Goal: Transaction & Acquisition: Obtain resource

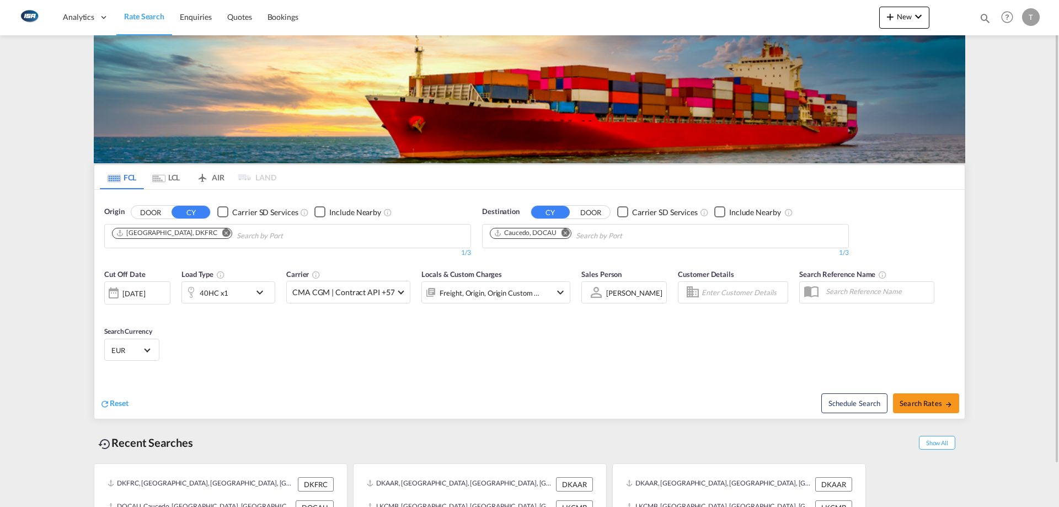
click at [222, 235] on md-icon "Remove" at bounding box center [226, 232] width 8 height 8
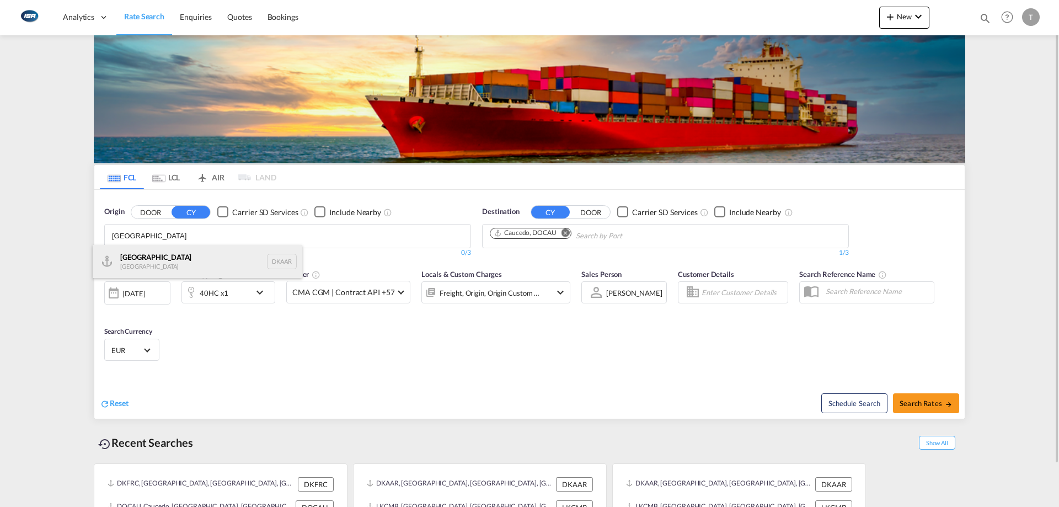
type input "[GEOGRAPHIC_DATA]"
click at [193, 255] on div "Aarhus [GEOGRAPHIC_DATA] DKAAR" at bounding box center [198, 261] width 210 height 33
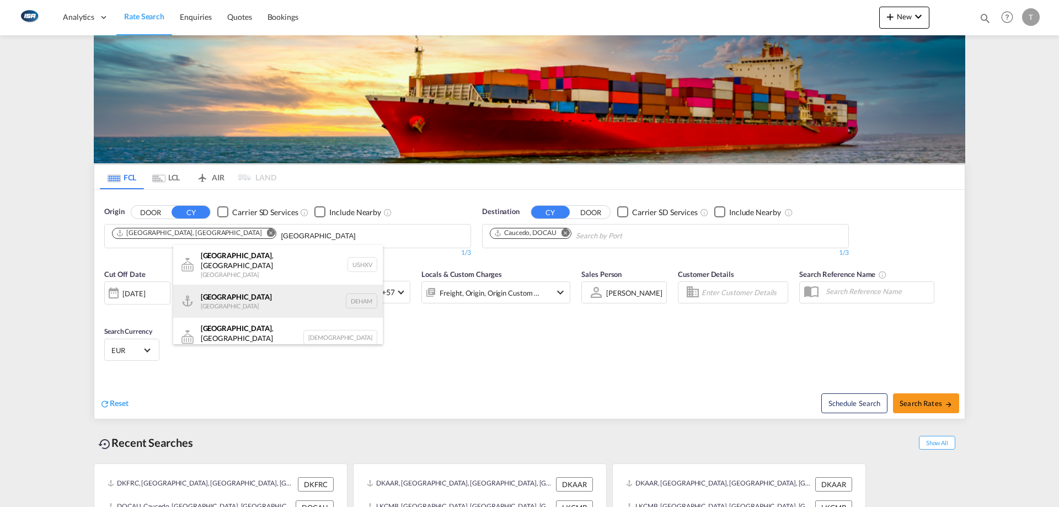
type input "[GEOGRAPHIC_DATA]"
click at [280, 288] on div "[GEOGRAPHIC_DATA] [GEOGRAPHIC_DATA] DEHAM" at bounding box center [278, 301] width 210 height 33
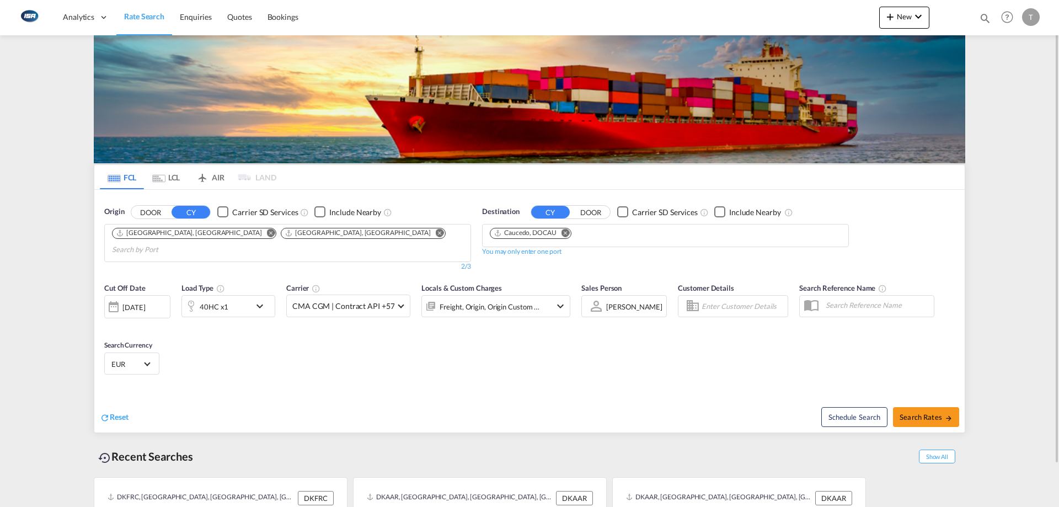
click at [136, 356] on md-select-value "EUR" at bounding box center [131, 363] width 43 height 15
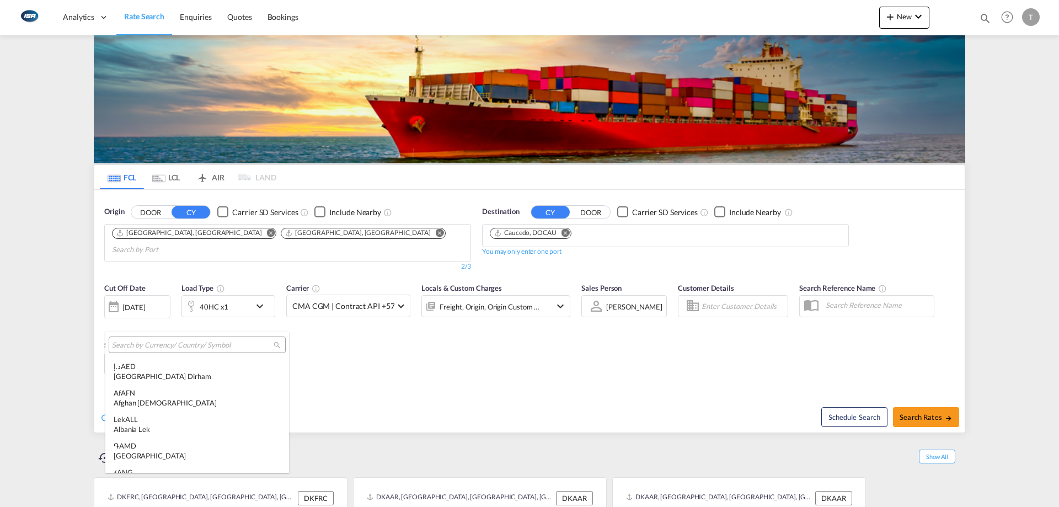
scroll to position [1108, 0]
click at [176, 348] on input "search" at bounding box center [193, 345] width 162 height 10
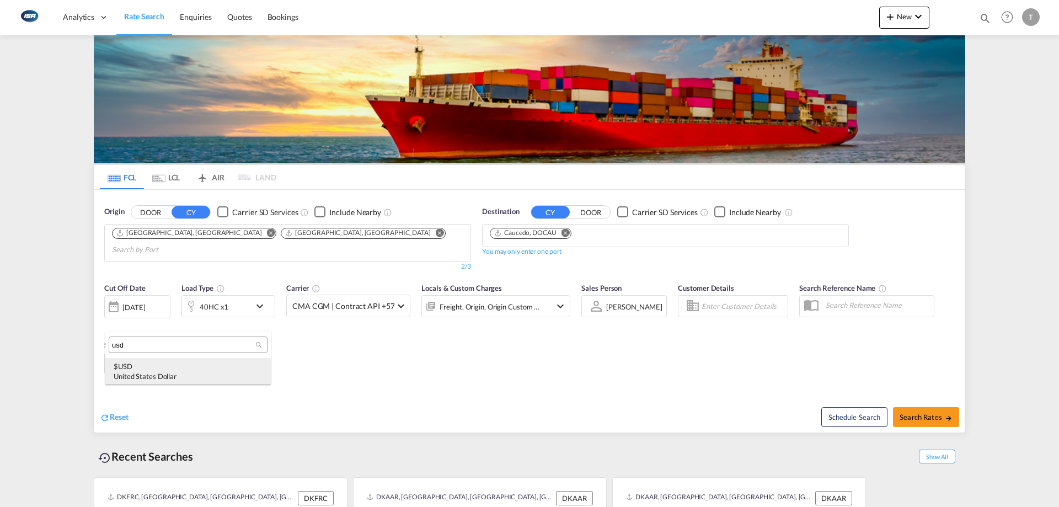
type input "usd"
click at [181, 369] on div "$ USD United States Dollar" at bounding box center [188, 371] width 149 height 20
click at [569, 235] on md-icon "Remove" at bounding box center [566, 232] width 8 height 8
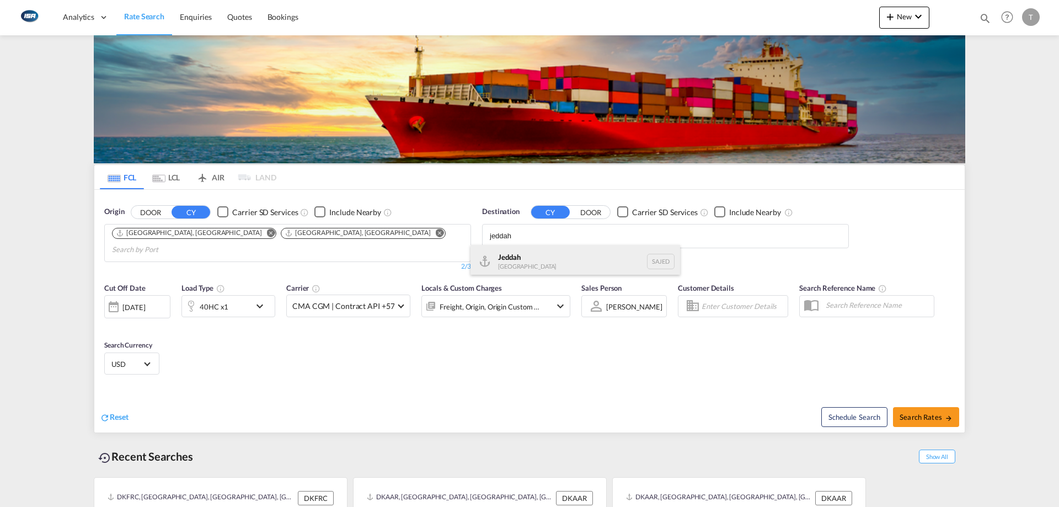
type input "jeddah"
click at [579, 263] on div "Jeddah [GEOGRAPHIC_DATA] SAJED" at bounding box center [576, 261] width 210 height 33
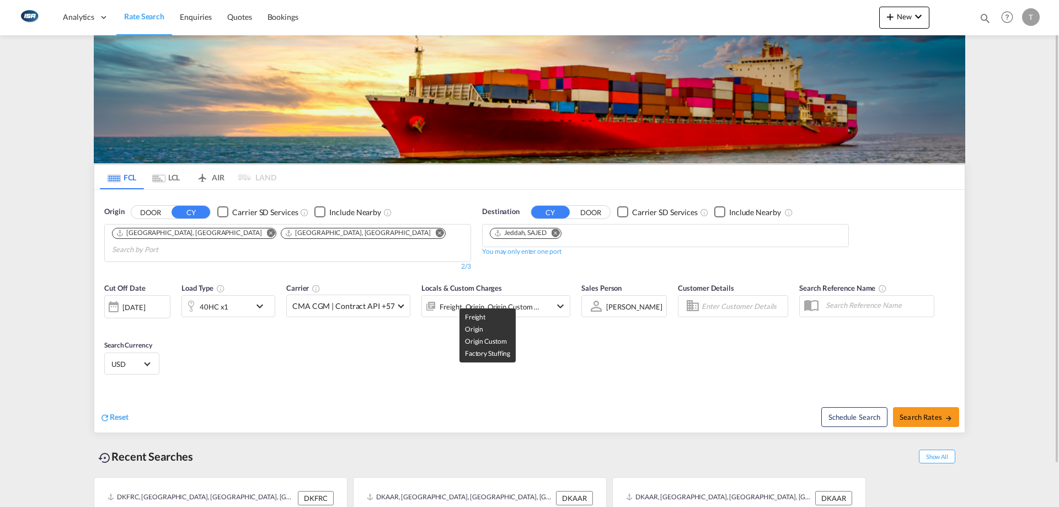
click at [453, 299] on div "Freight, Origin, Origin Custom +1" at bounding box center [490, 306] width 100 height 15
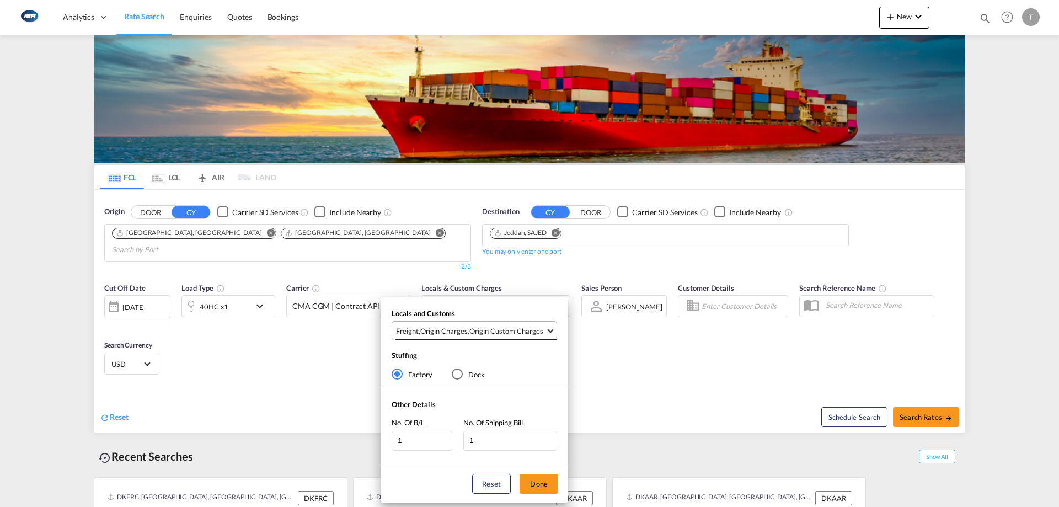
click at [455, 326] on div "Origin Charges" at bounding box center [443, 331] width 47 height 10
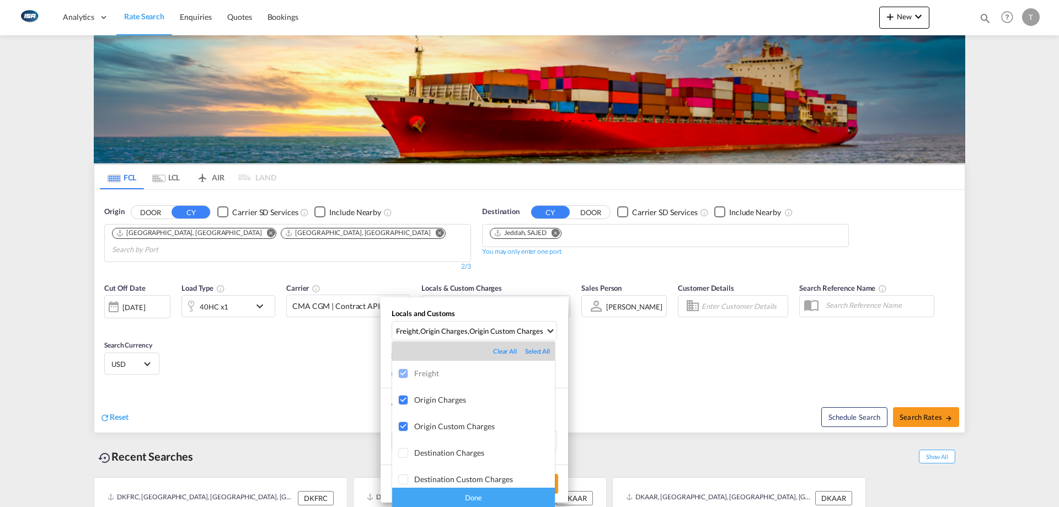
click at [498, 493] on div "Done" at bounding box center [473, 497] width 163 height 19
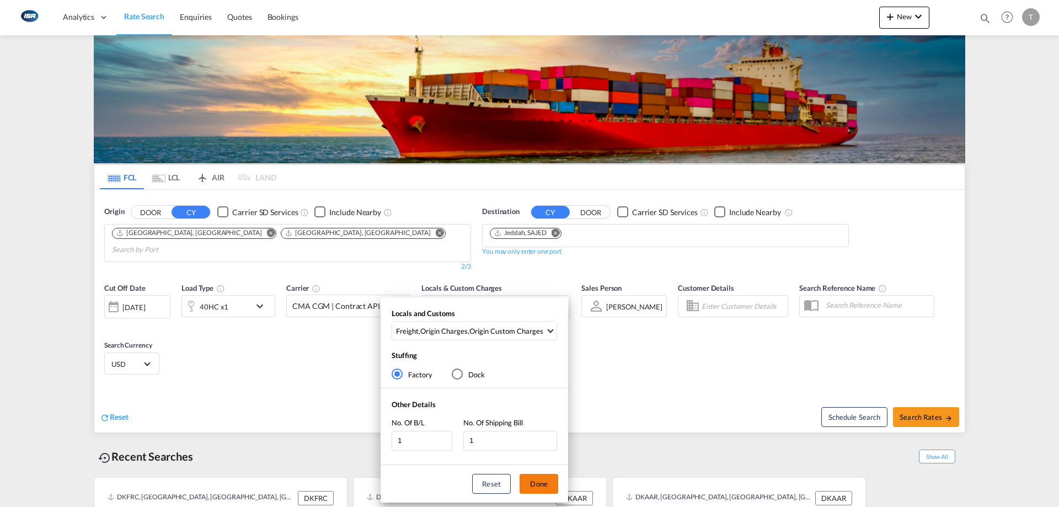
click at [537, 487] on button "Done" at bounding box center [539, 484] width 39 height 20
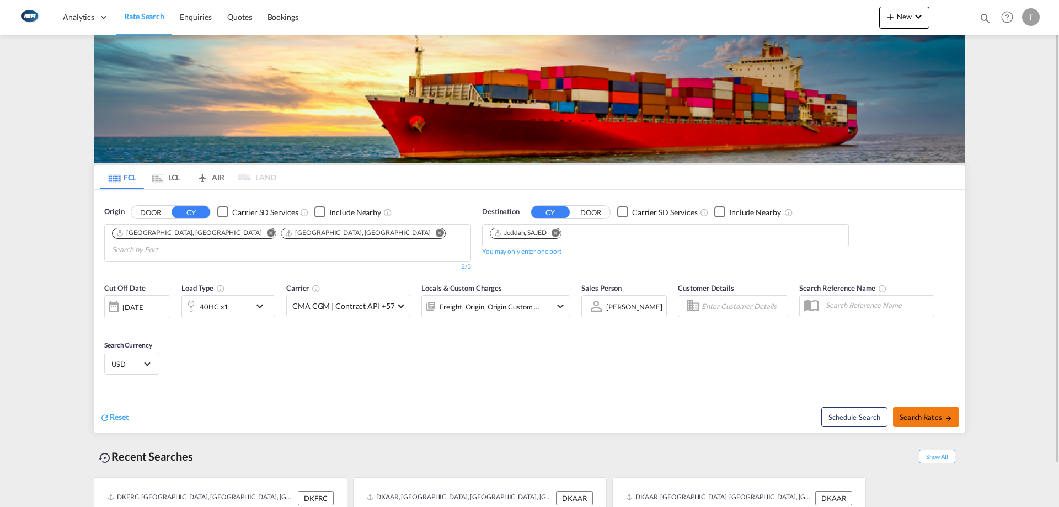
click at [921, 413] on span "Search Rates" at bounding box center [926, 417] width 53 height 9
type input "DKAAR,DEHAM to SAJED / [DATE]"
